Goal: Information Seeking & Learning: Learn about a topic

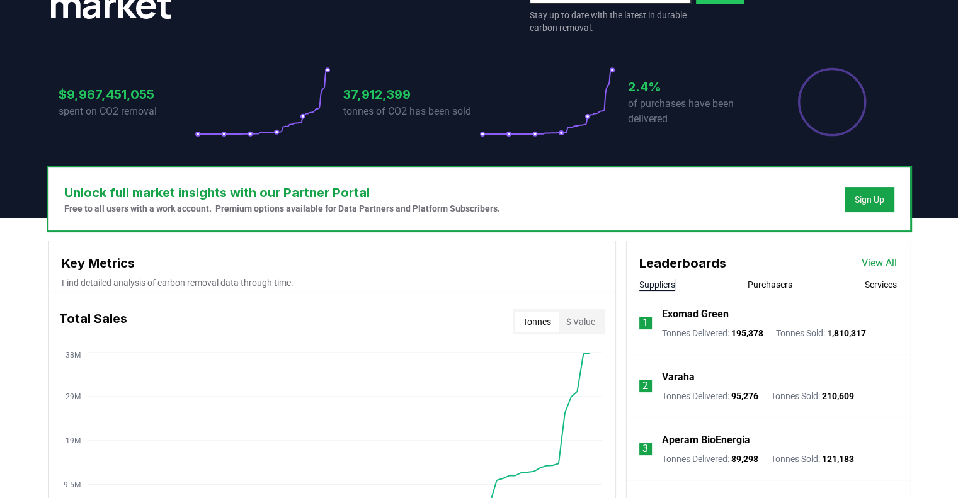
scroll to position [252, 0]
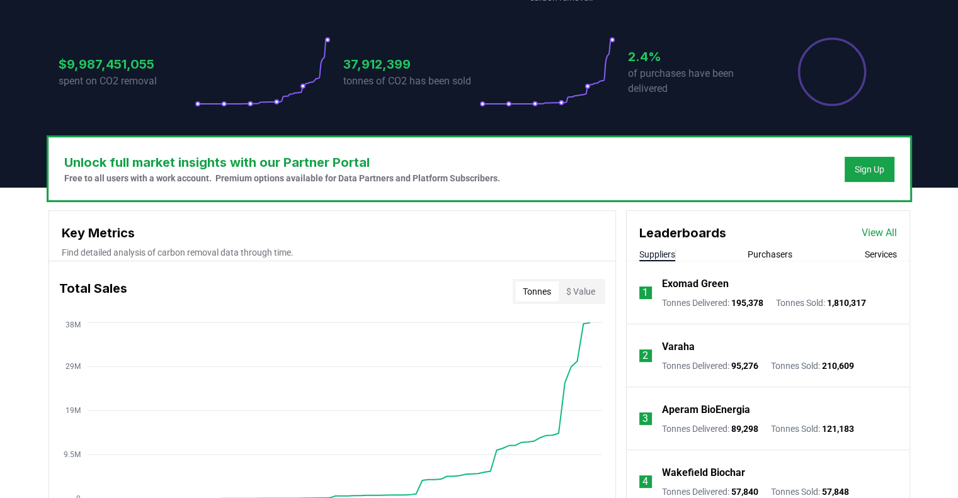
click at [704, 285] on p "Exomad Green" at bounding box center [695, 284] width 67 height 15
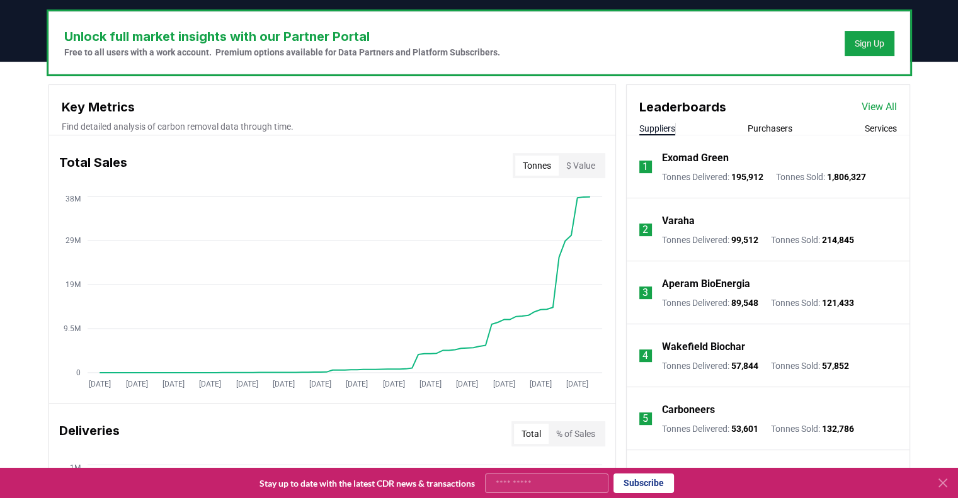
click at [670, 222] on p "Varaha" at bounding box center [678, 221] width 33 height 15
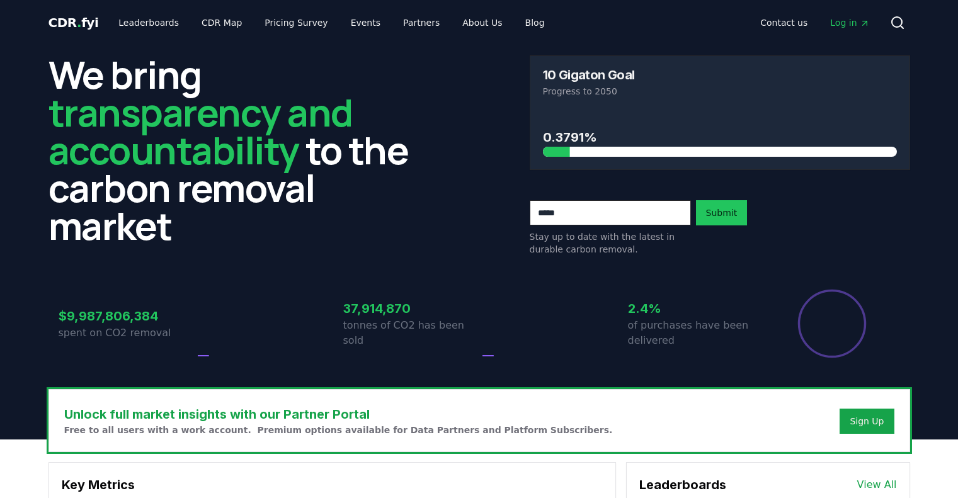
scroll to position [378, 0]
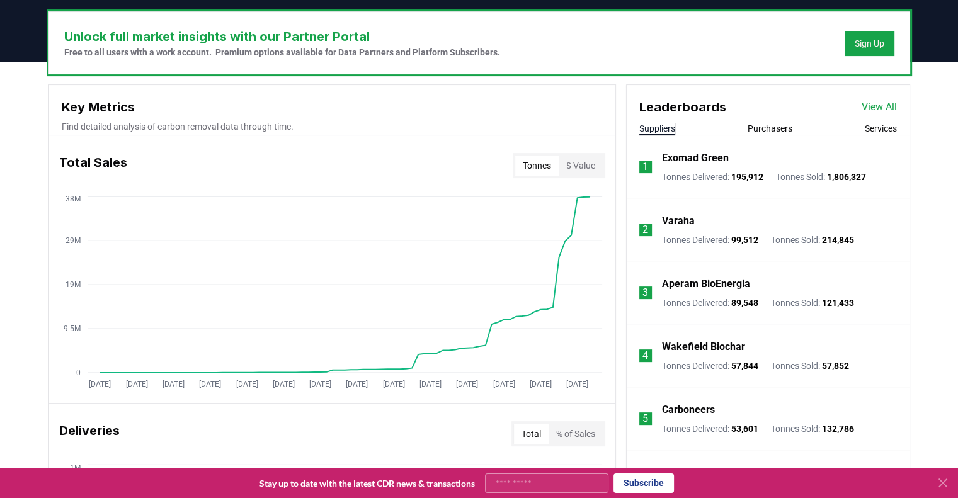
click at [734, 284] on p "Aperam BioEnergia" at bounding box center [706, 284] width 88 height 15
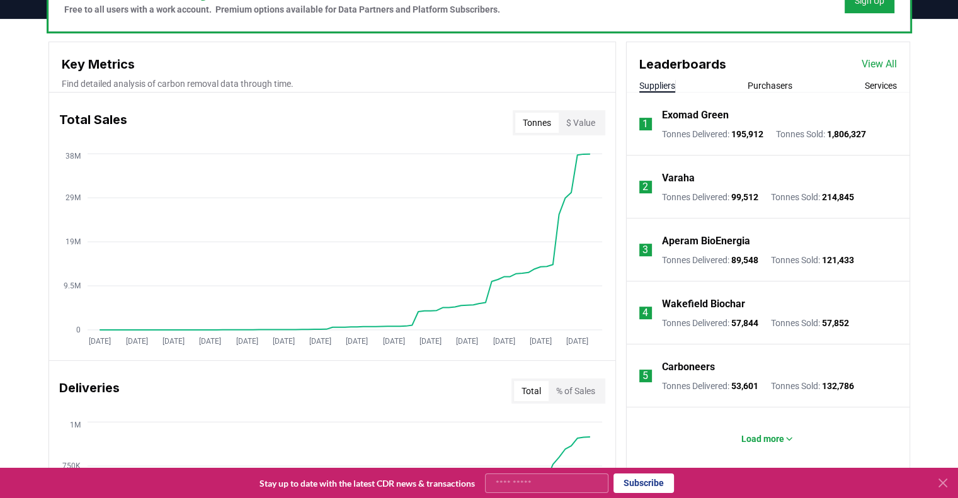
scroll to position [441, 0]
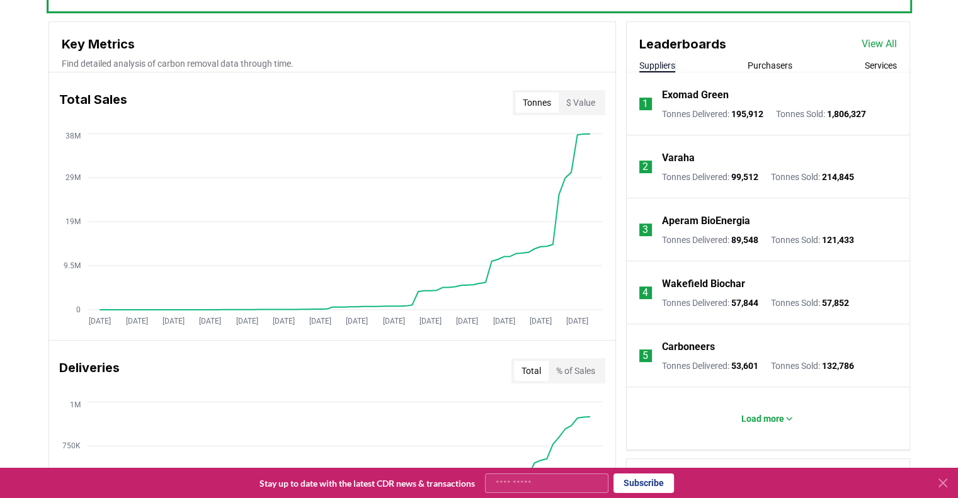
click at [706, 221] on p "Aperam BioEnergia" at bounding box center [706, 221] width 88 height 15
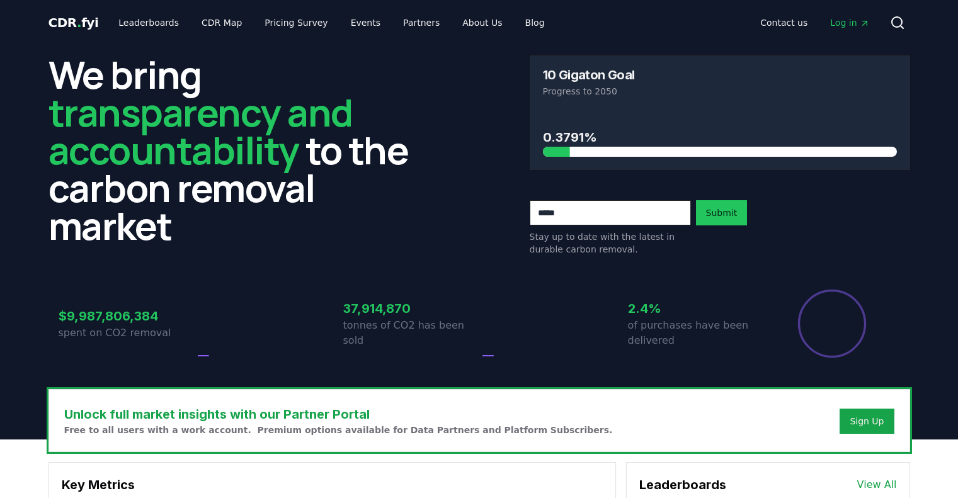
scroll to position [441, 0]
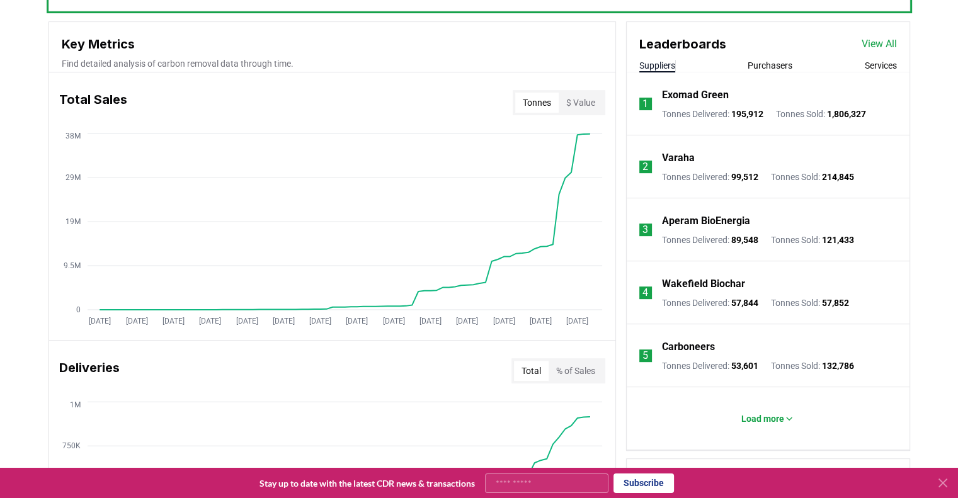
click at [694, 351] on p "Carboneers" at bounding box center [688, 347] width 53 height 15
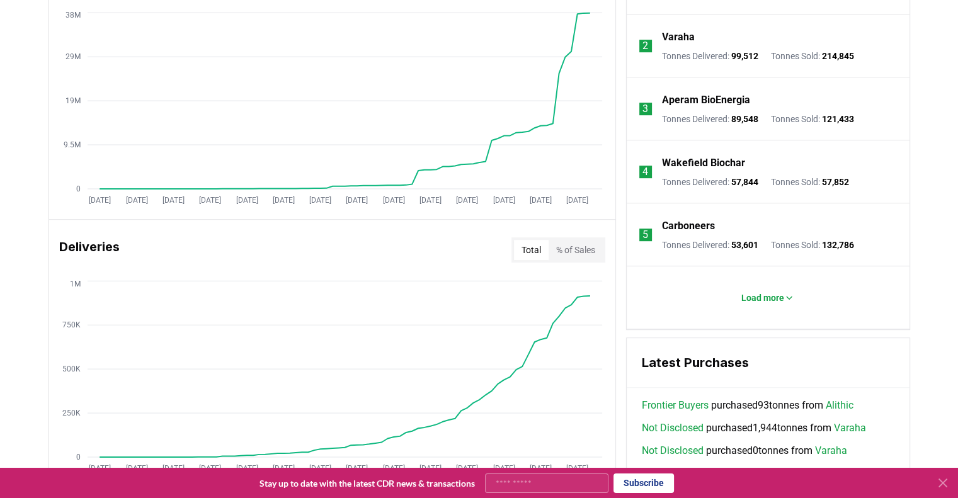
scroll to position [567, 0]
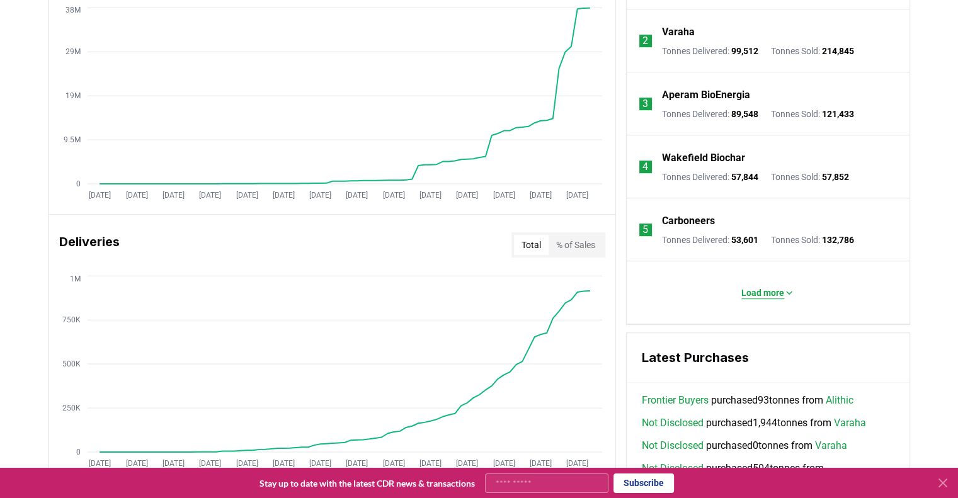
click at [767, 298] on button "Load more" at bounding box center [767, 292] width 73 height 25
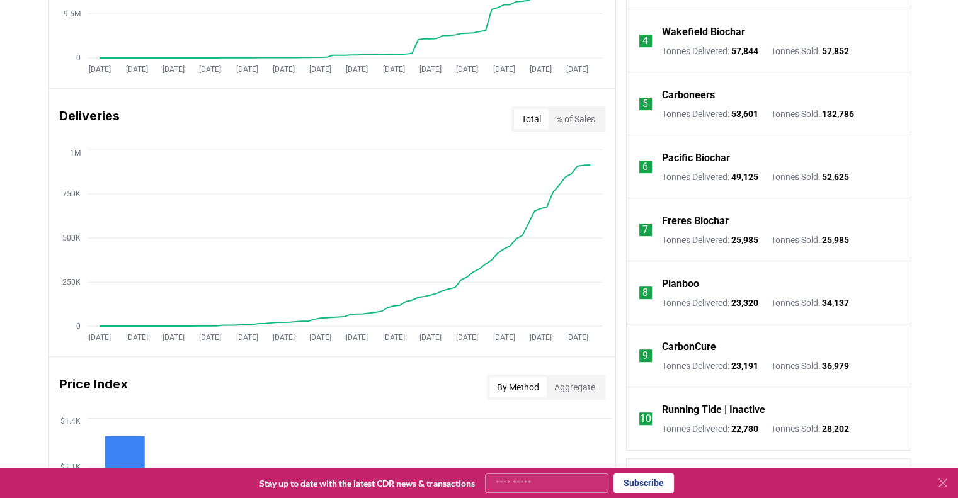
scroll to position [756, 0]
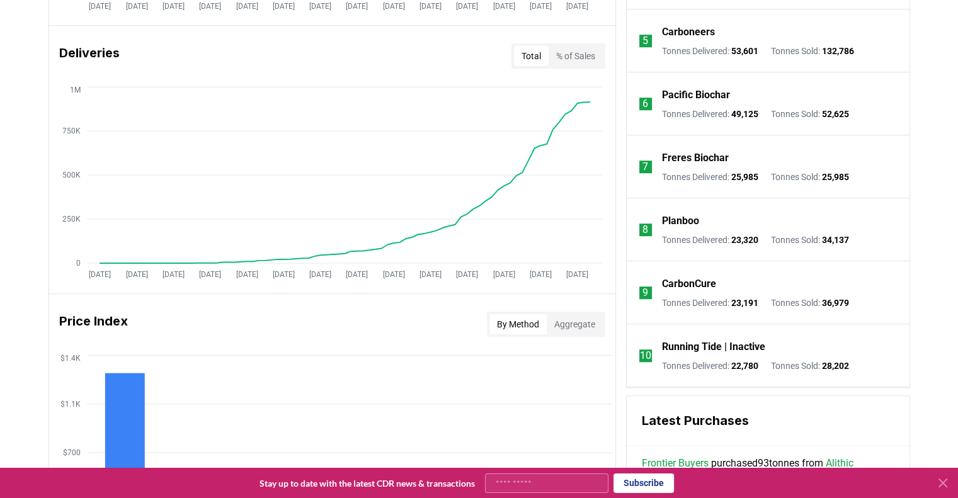
click at [687, 282] on p "CarbonCure" at bounding box center [689, 284] width 54 height 15
